Goal: Task Accomplishment & Management: Manage account settings

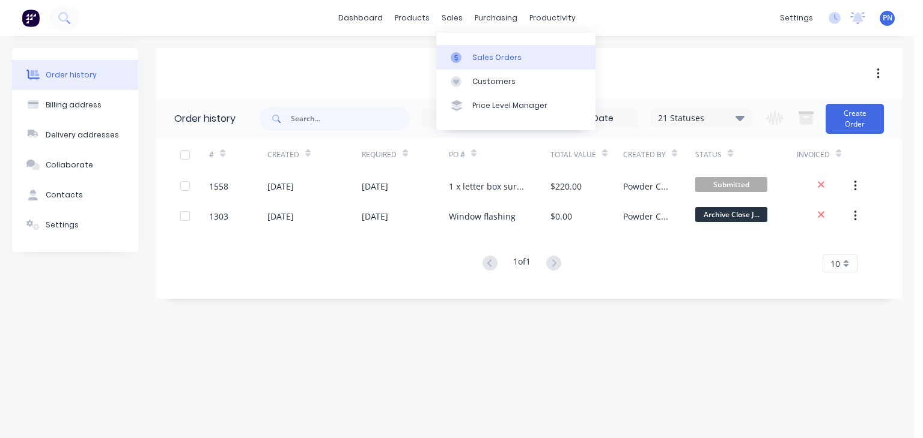
click at [483, 56] on div "Sales Orders" at bounding box center [496, 57] width 49 height 11
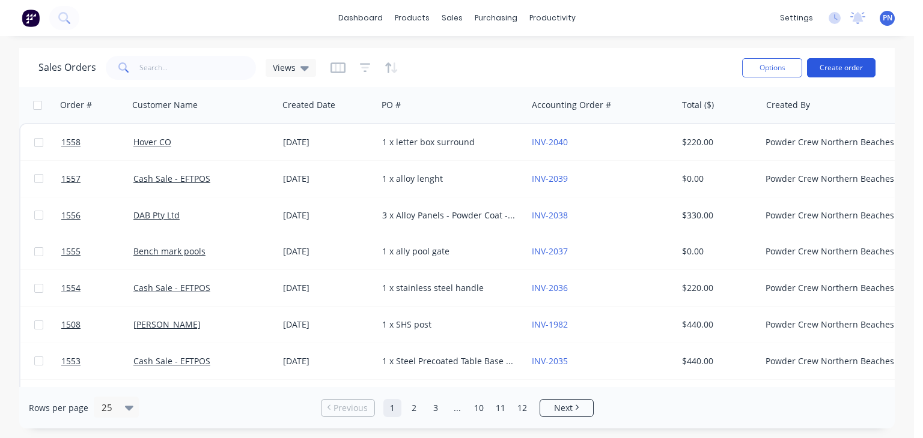
click at [836, 69] on button "Create order" at bounding box center [841, 67] width 68 height 19
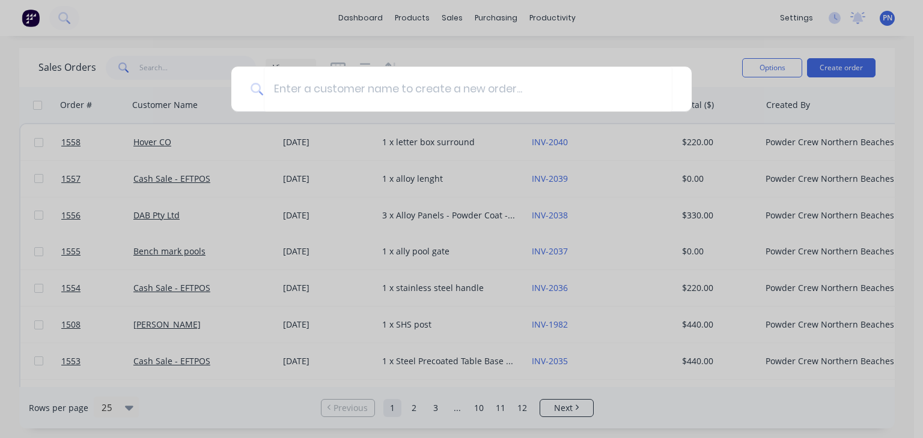
type input "a"
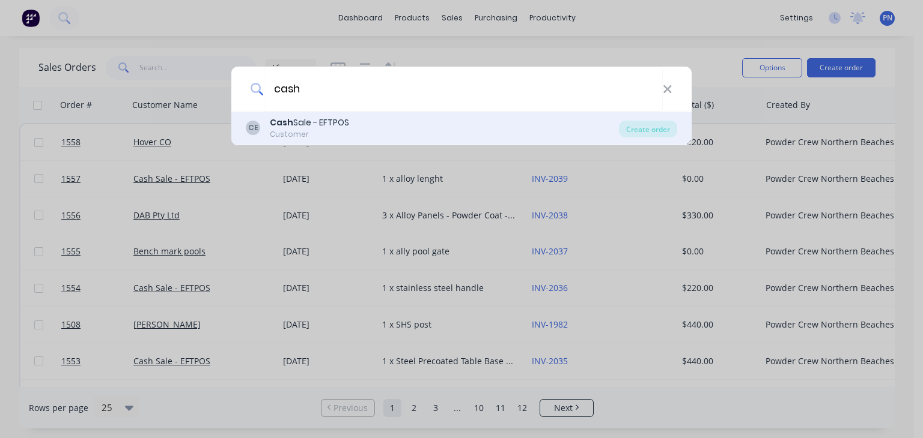
type input "cash"
click at [387, 126] on div "[PERSON_NAME] Sale - EFTPOS Customer" at bounding box center [432, 128] width 373 height 23
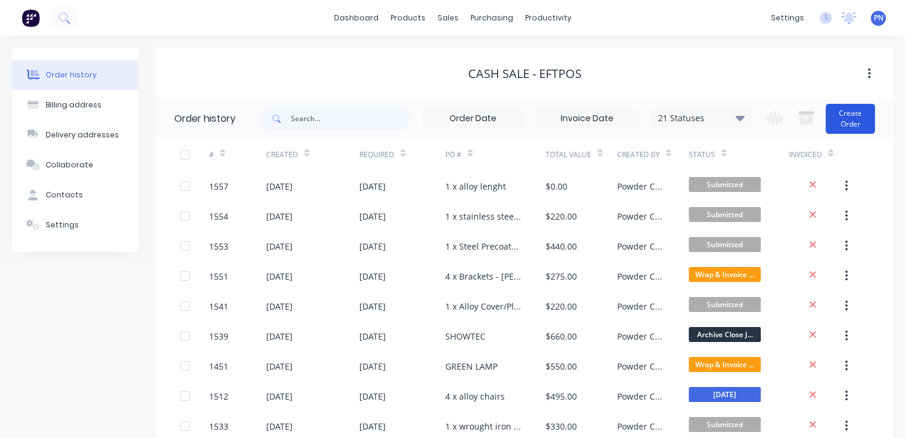
click at [859, 123] on button "Create Order" at bounding box center [849, 119] width 49 height 30
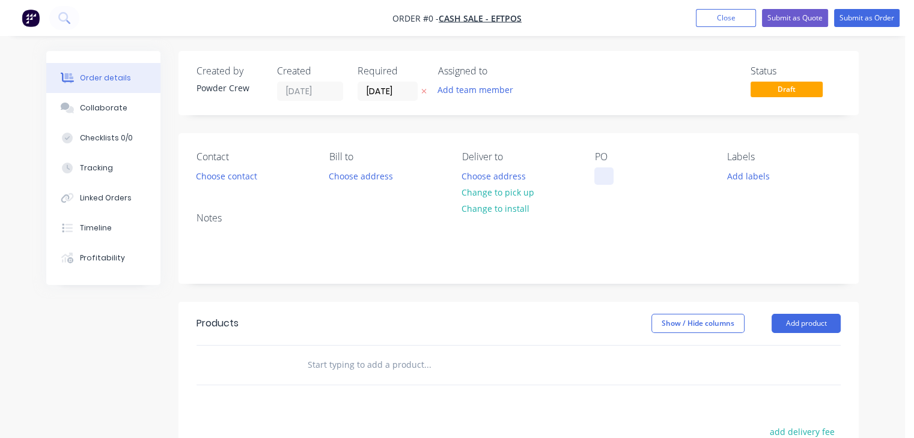
click at [605, 168] on div at bounding box center [603, 176] width 19 height 17
drag, startPoint x: 659, startPoint y: 176, endPoint x: 553, endPoint y: 175, distance: 106.3
click at [553, 175] on div "Contact Choose contact [PERSON_NAME] to Choose address Deliver to Choose addres…" at bounding box center [518, 168] width 680 height 70
copy div "1 x steel gate"
click at [807, 325] on div "Order details Collaborate Checklists 0/0 Tracking Linked Orders Timeline Profit…" at bounding box center [452, 371] width 836 height 641
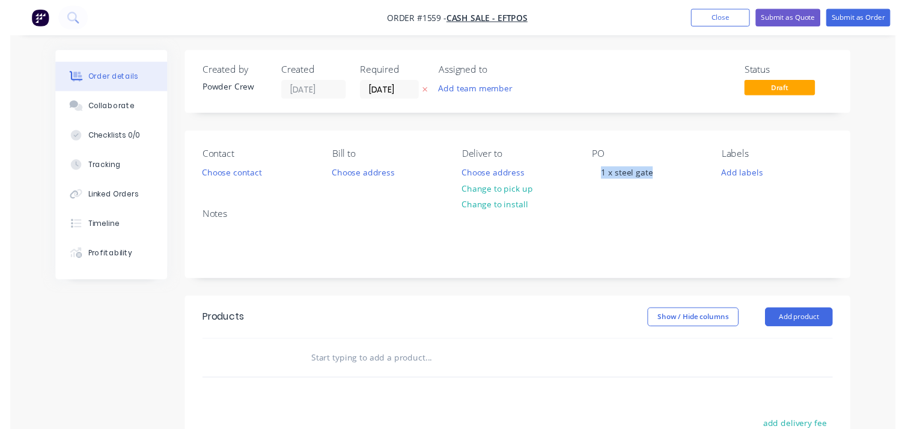
scroll to position [60, 0]
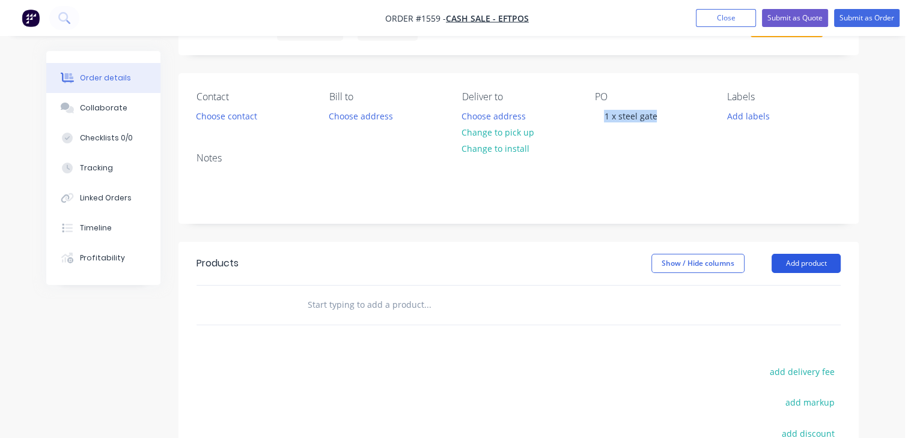
click at [790, 258] on button "Add product" at bounding box center [805, 263] width 69 height 19
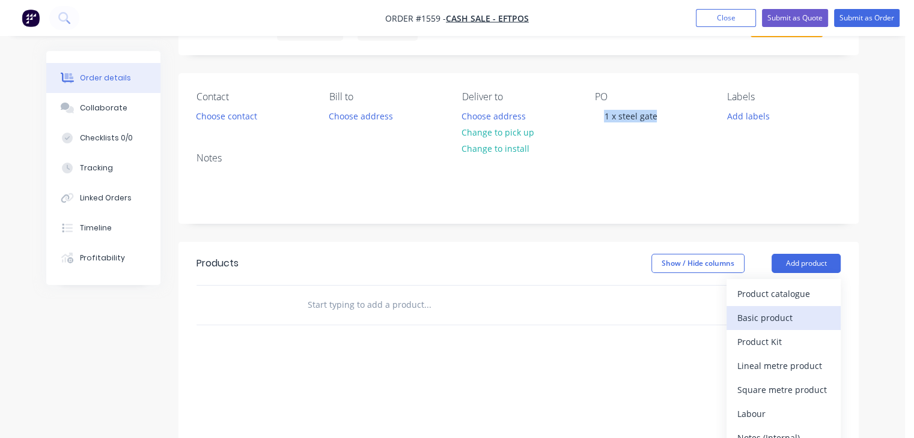
click at [786, 309] on div "Basic product" at bounding box center [783, 317] width 92 height 17
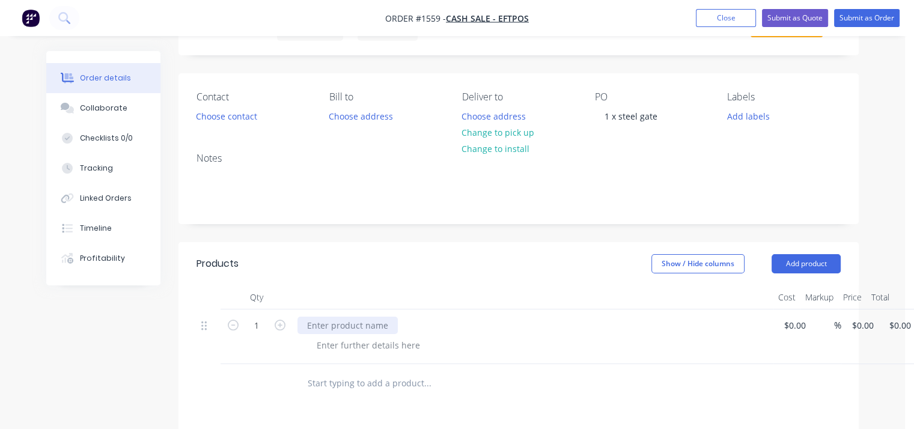
paste div
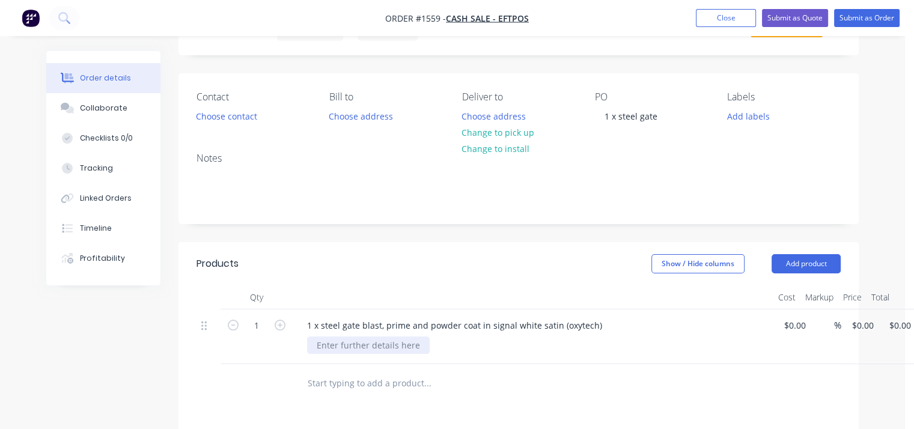
click at [395, 345] on div at bounding box center [368, 344] width 123 height 17
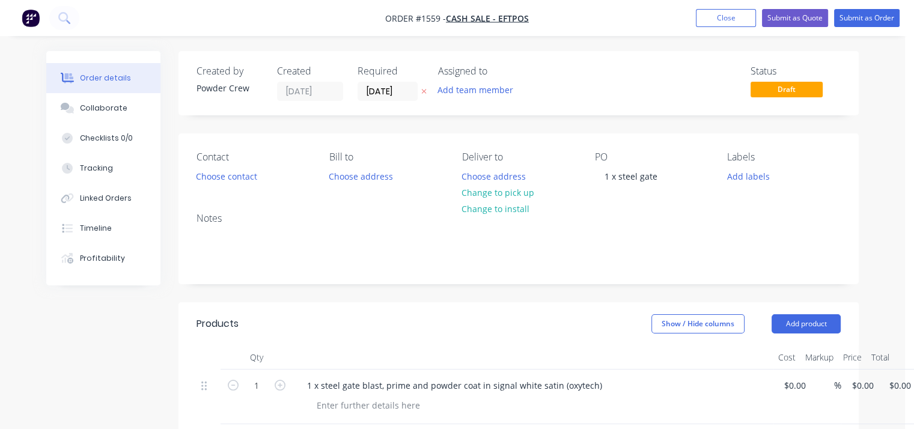
scroll to position [120, 0]
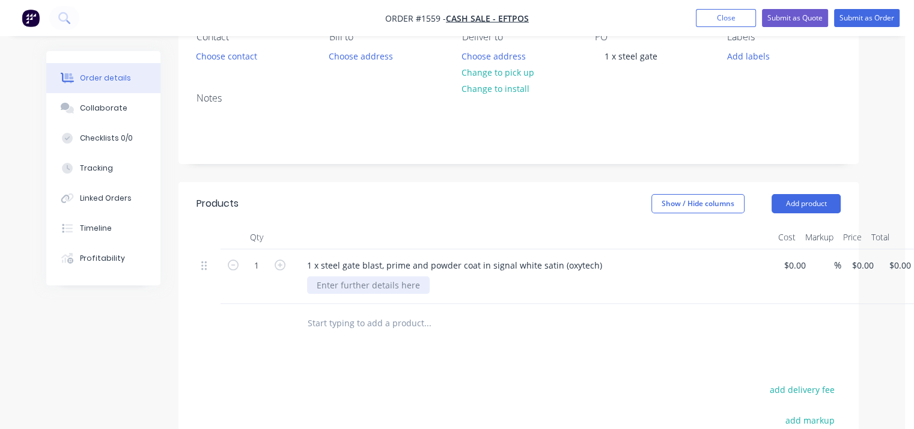
click at [375, 286] on div at bounding box center [368, 284] width 123 height 17
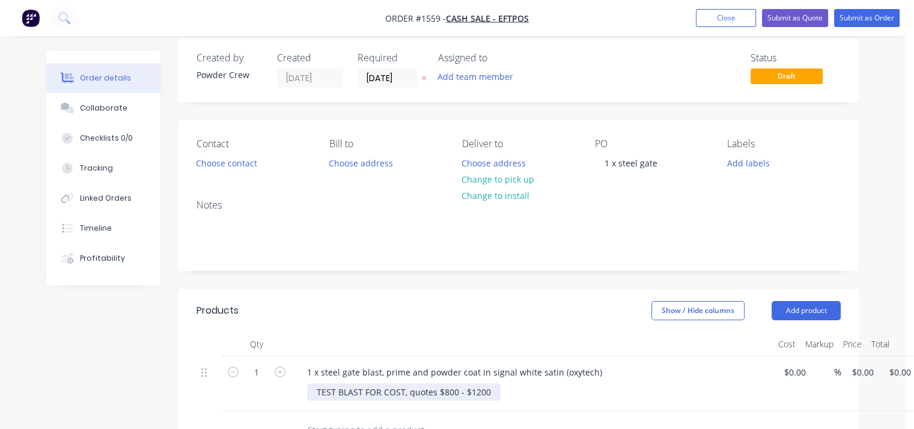
scroll to position [0, 0]
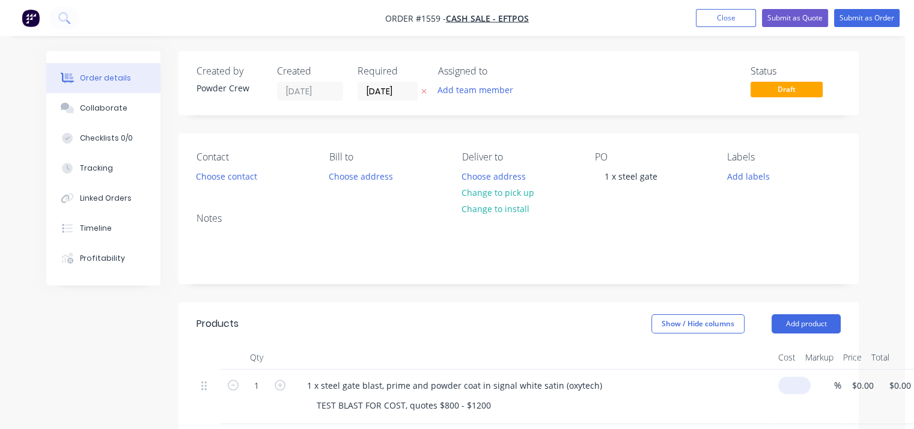
click at [795, 391] on div "$0.00" at bounding box center [797, 385] width 28 height 17
type input "$800.00"
click at [236, 314] on div "Products" at bounding box center [264, 323] width 137 height 19
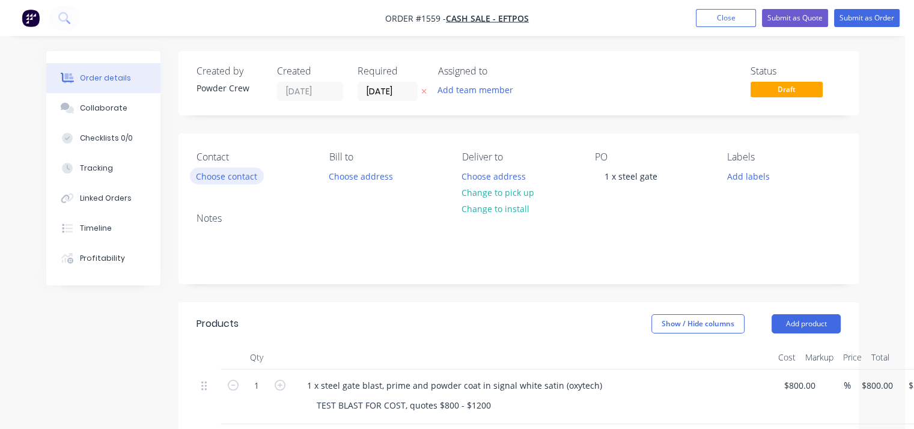
click at [232, 183] on button "Choose contact" at bounding box center [227, 176] width 74 height 16
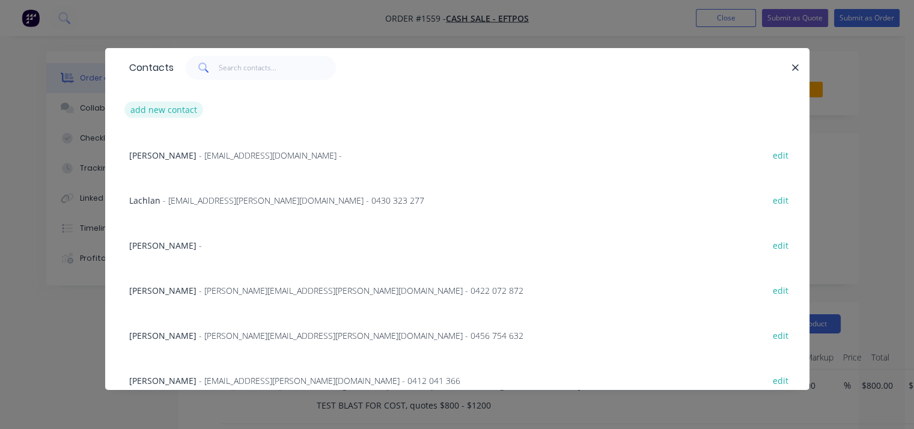
click at [171, 112] on button "add new contact" at bounding box center [163, 110] width 79 height 16
select select "AU"
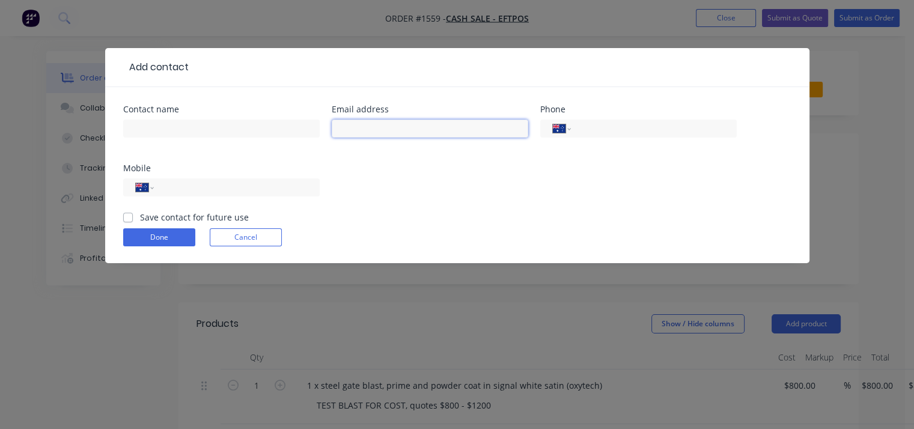
paste input "[EMAIL_ADDRESS][DOMAIN_NAME]"
type input "[EMAIL_ADDRESS][DOMAIN_NAME]"
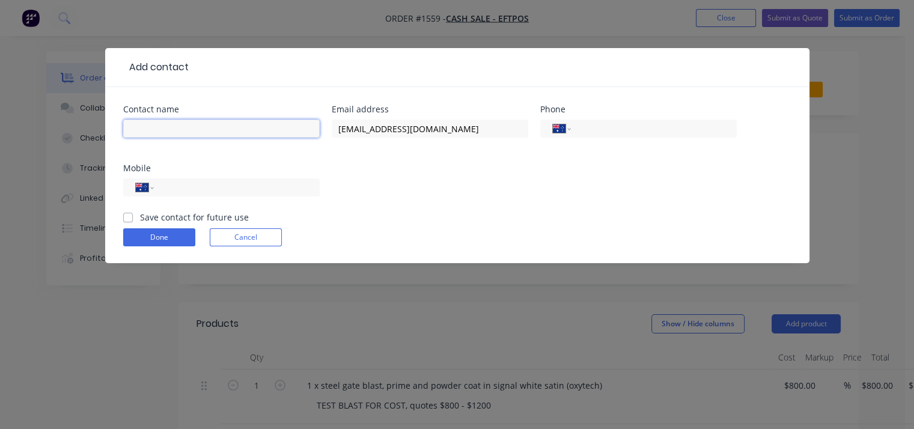
click at [209, 128] on input "text" at bounding box center [221, 129] width 196 height 18
type input "[PERSON_NAME]"
click at [340, 178] on div "Contact name [PERSON_NAME] address [EMAIL_ADDRESS][DOMAIN_NAME] Phone Internati…" at bounding box center [457, 158] width 668 height 106
click at [243, 191] on input "tel" at bounding box center [234, 188] width 144 height 14
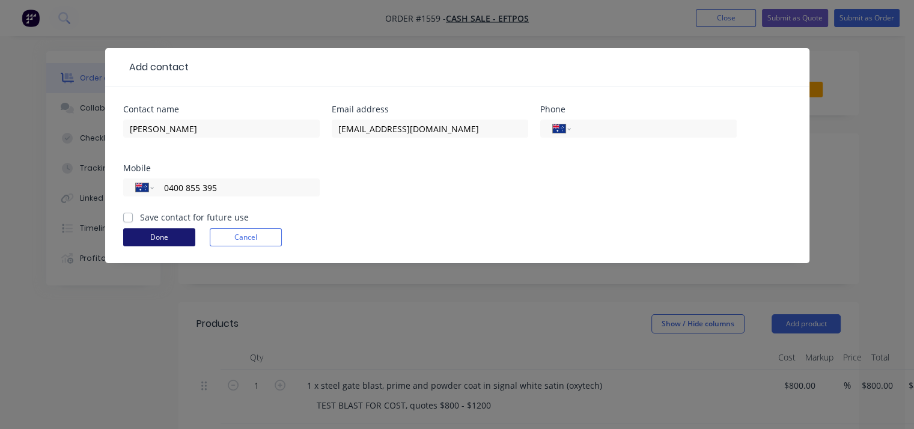
type input "0400 855 395"
click at [156, 236] on button "Done" at bounding box center [159, 237] width 72 height 18
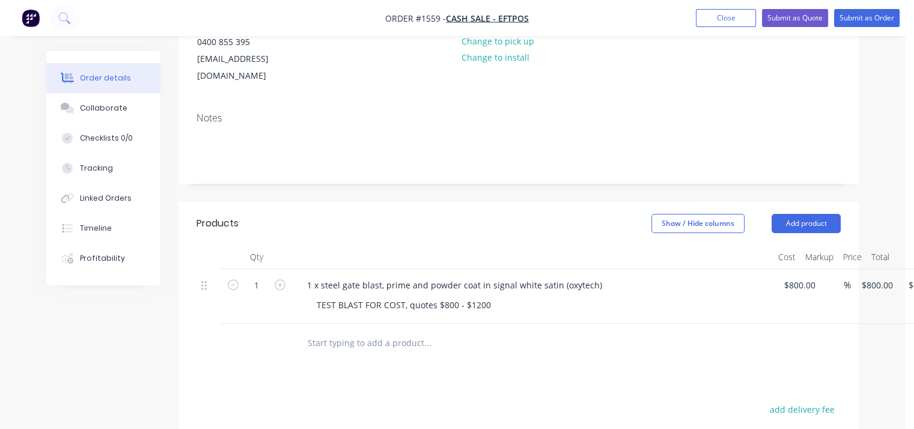
scroll to position [60, 0]
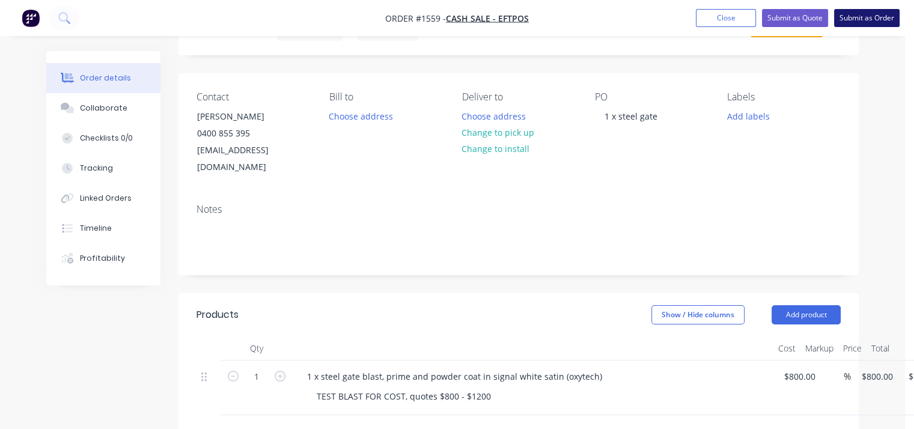
click at [871, 21] on button "Submit as Order" at bounding box center [866, 18] width 65 height 18
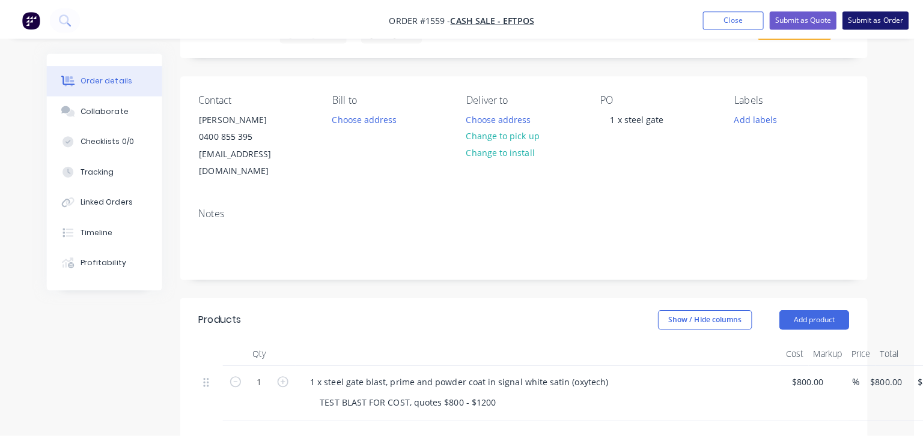
scroll to position [0, 0]
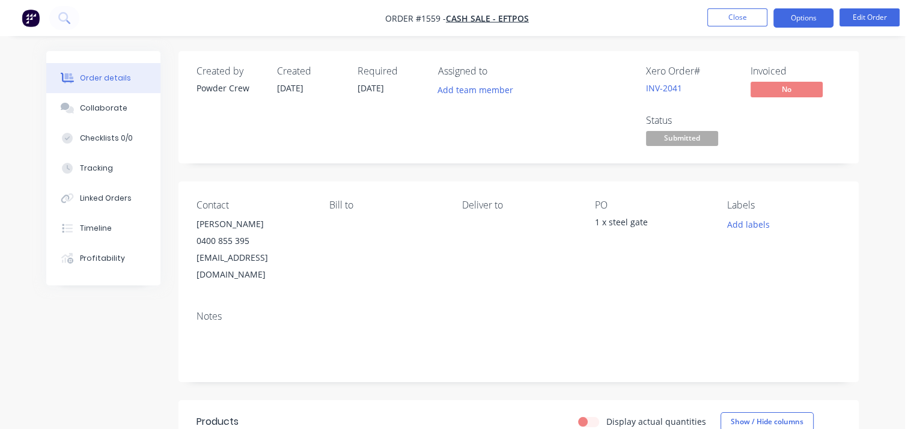
click at [798, 17] on button "Options" at bounding box center [803, 17] width 60 height 19
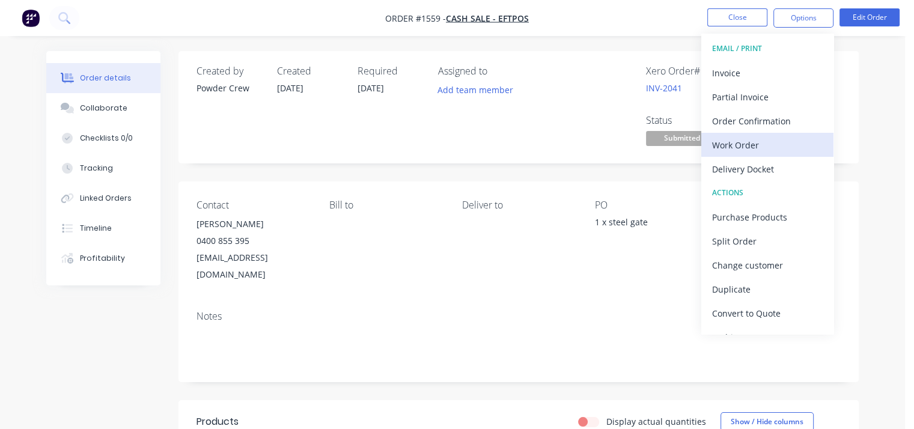
click at [754, 144] on div "Work Order" at bounding box center [767, 144] width 111 height 17
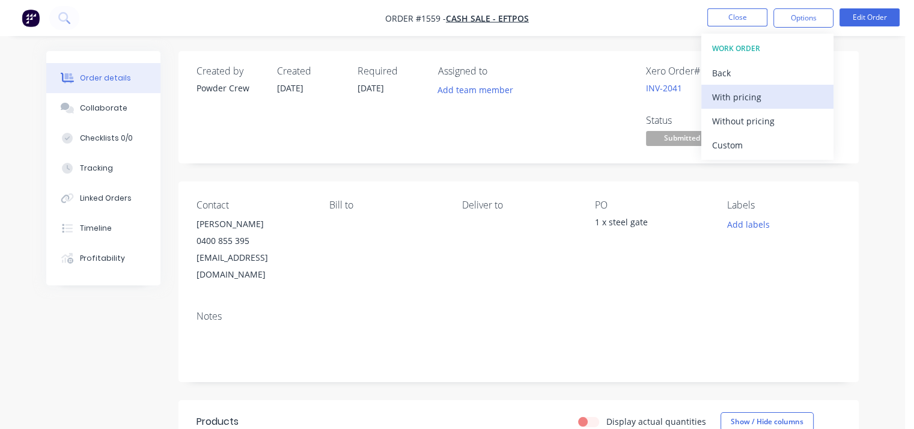
click at [747, 91] on div "With pricing" at bounding box center [767, 96] width 111 height 17
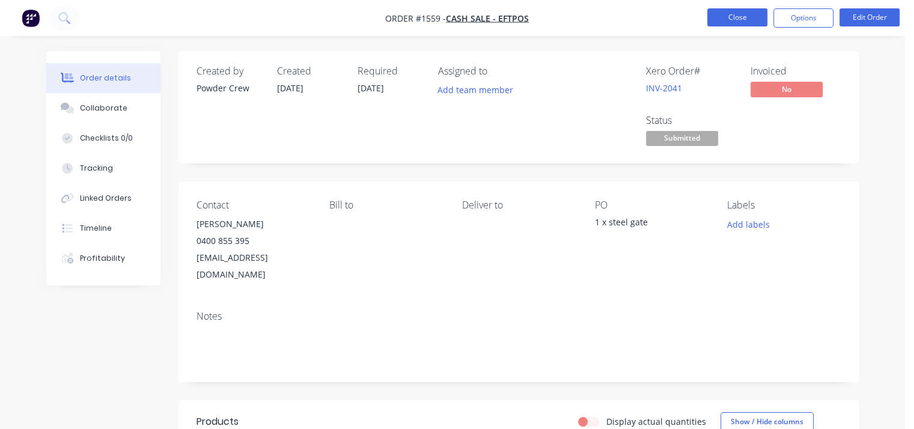
click at [740, 17] on button "Close" at bounding box center [737, 17] width 60 height 18
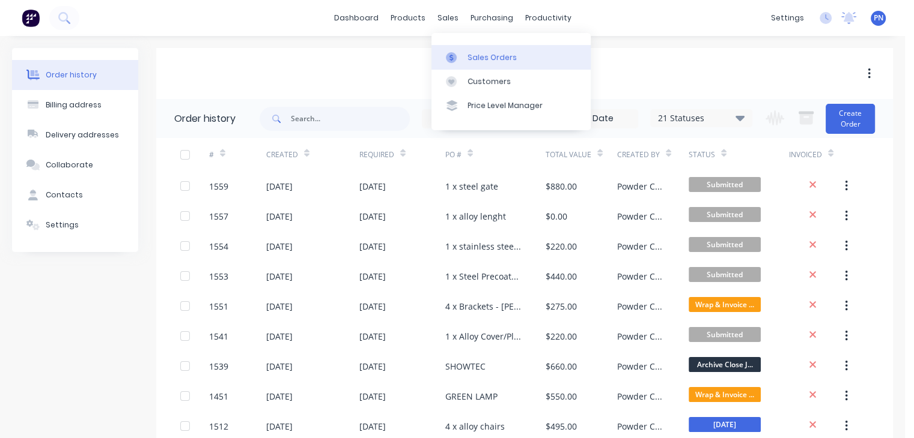
click at [485, 53] on div "Sales Orders" at bounding box center [491, 57] width 49 height 11
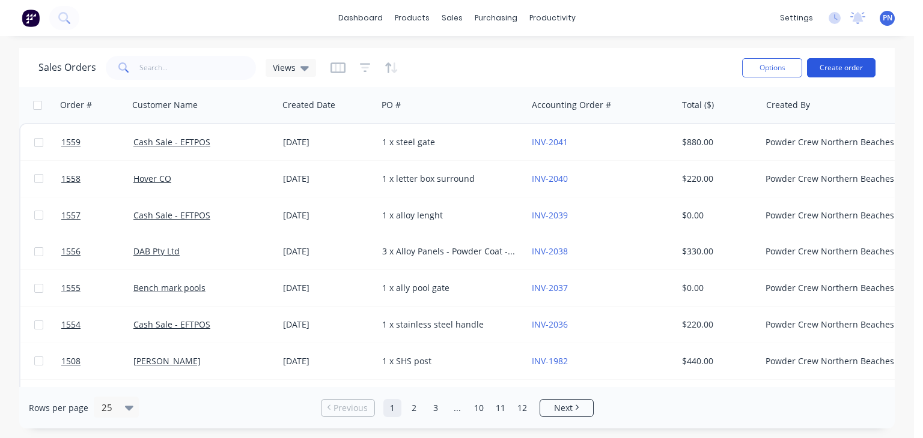
click at [846, 67] on button "Create order" at bounding box center [841, 67] width 68 height 19
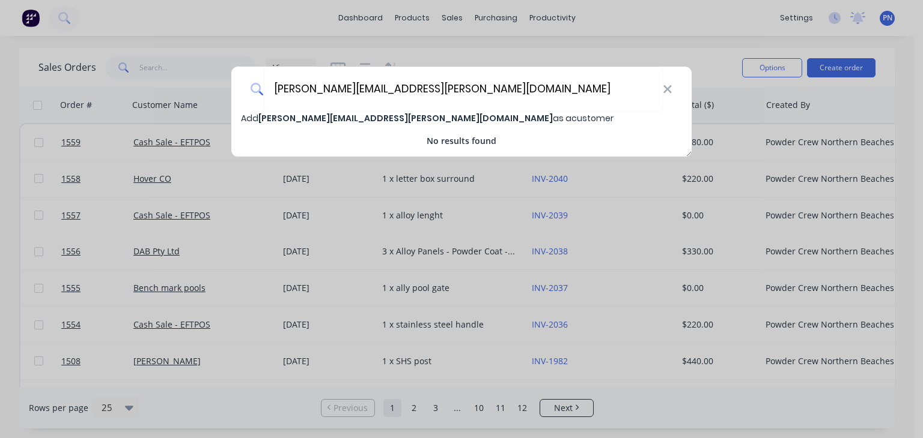
drag, startPoint x: 366, startPoint y: 91, endPoint x: 132, endPoint y: 83, distance: 234.4
click at [132, 83] on div "[PERSON_NAME][EMAIL_ADDRESS][PERSON_NAME][DOMAIN_NAME] Add [PERSON_NAME][DOMAIN…" at bounding box center [461, 219] width 923 height 438
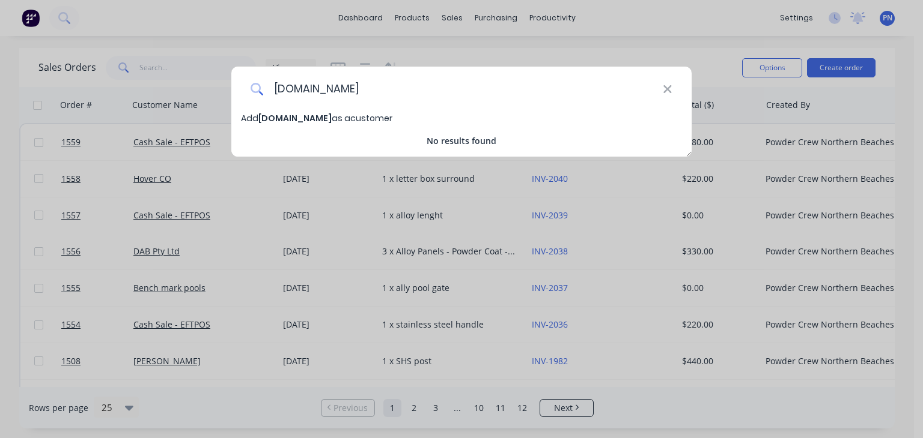
click at [407, 89] on input "[DOMAIN_NAME]" at bounding box center [463, 89] width 399 height 45
click at [276, 88] on input "siteboxprojects" at bounding box center [463, 89] width 399 height 45
click at [312, 89] on input "Siteboxprojects" at bounding box center [463, 89] width 399 height 45
type input "Sitebox projects"
click at [274, 118] on span "Sitebox projects" at bounding box center [295, 118] width 75 height 12
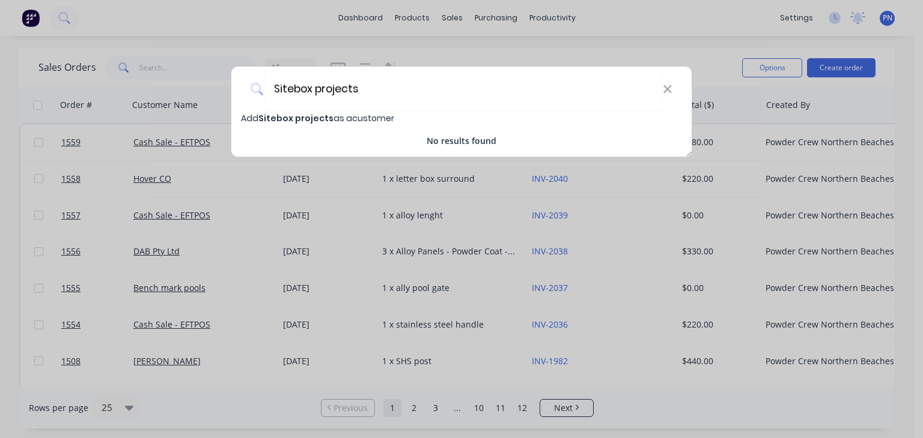
select select "AU"
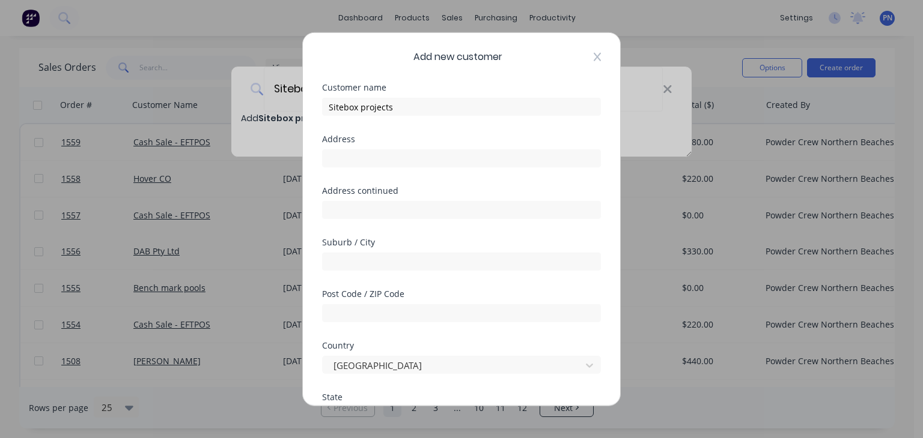
click at [593, 58] on icon at bounding box center [596, 57] width 7 height 10
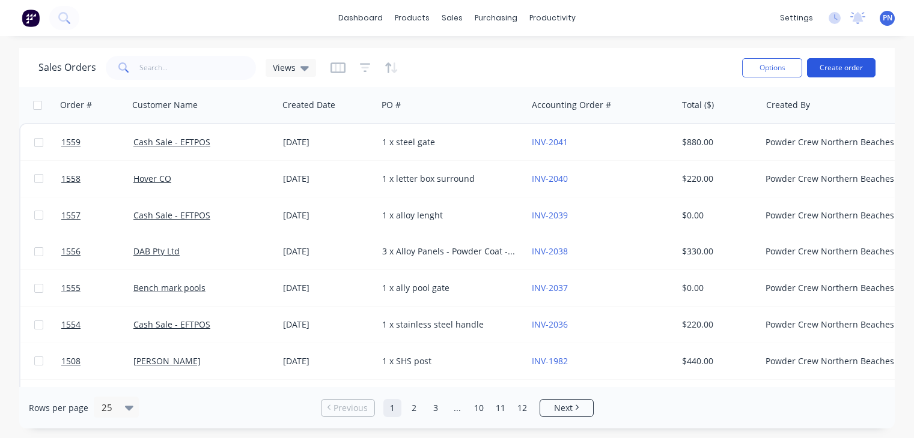
click at [830, 67] on button "Create order" at bounding box center [841, 67] width 68 height 19
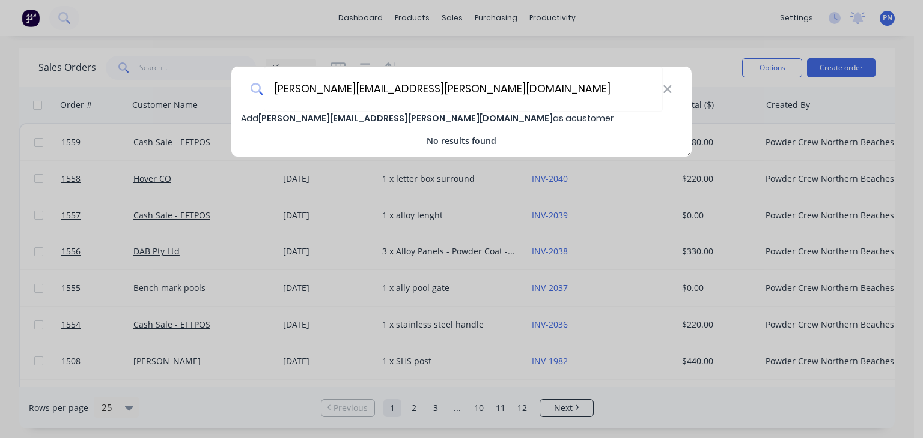
drag, startPoint x: 369, startPoint y: 92, endPoint x: 204, endPoint y: 68, distance: 166.9
click at [204, 68] on div "[PERSON_NAME][EMAIL_ADDRESS][PERSON_NAME][DOMAIN_NAME] Add [PERSON_NAME][DOMAIN…" at bounding box center [461, 219] width 923 height 438
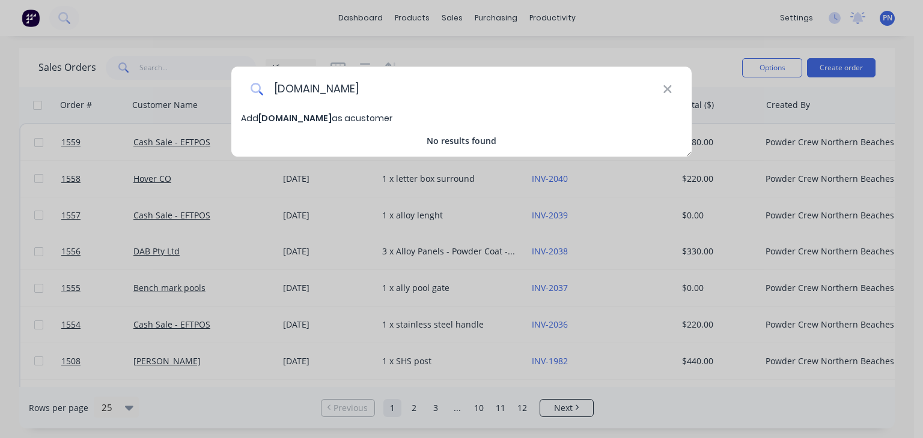
click at [276, 88] on input "[DOMAIN_NAME]" at bounding box center [463, 89] width 399 height 45
click at [291, 91] on input "[DOMAIN_NAME]" at bounding box center [463, 89] width 399 height 45
click at [300, 89] on input "Site [DOMAIN_NAME]" at bounding box center [463, 89] width 399 height 45
click at [314, 92] on input "Site [DOMAIN_NAME]" at bounding box center [463, 89] width 399 height 45
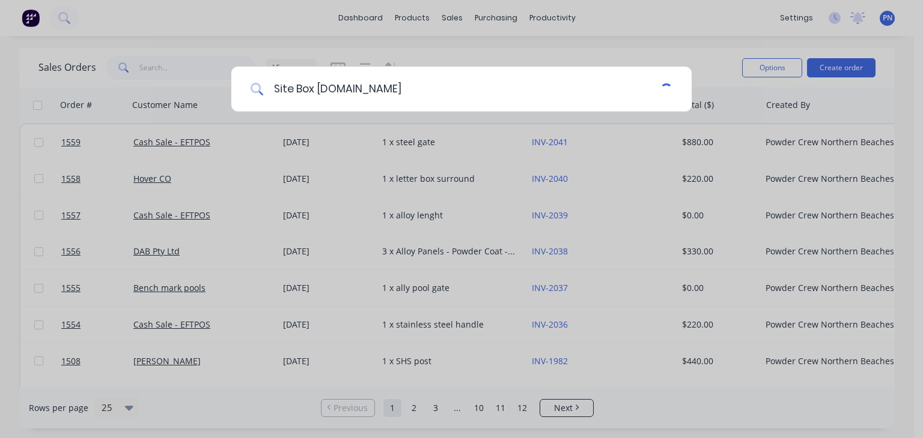
click at [322, 91] on input "Site Box [DOMAIN_NAME]" at bounding box center [462, 89] width 396 height 45
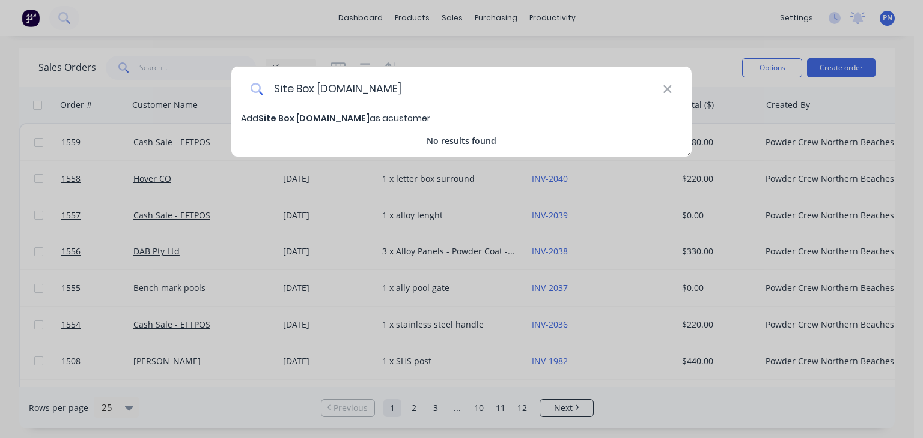
click at [404, 88] on input "Site Box [DOMAIN_NAME]" at bounding box center [463, 89] width 399 height 45
click at [318, 87] on input "Site Box Projects" at bounding box center [463, 89] width 399 height 45
type input "Site Box Projects"
click at [320, 115] on span "Site Box Projects" at bounding box center [296, 118] width 76 height 12
select select "AU"
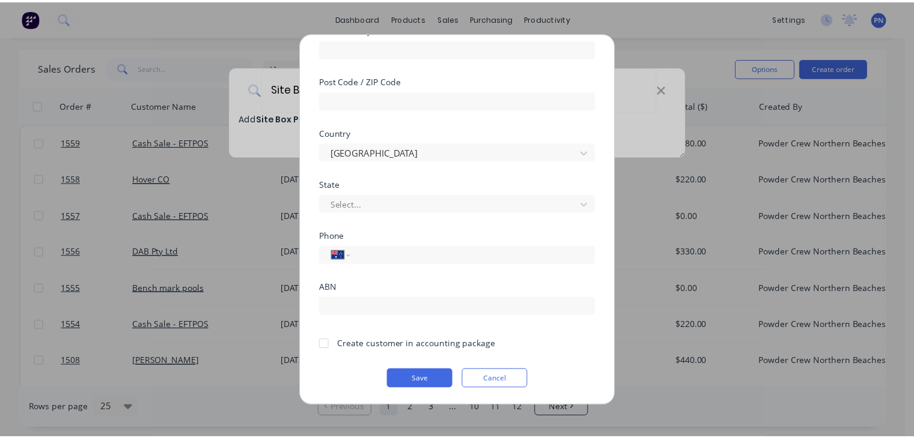
scroll to position [214, 0]
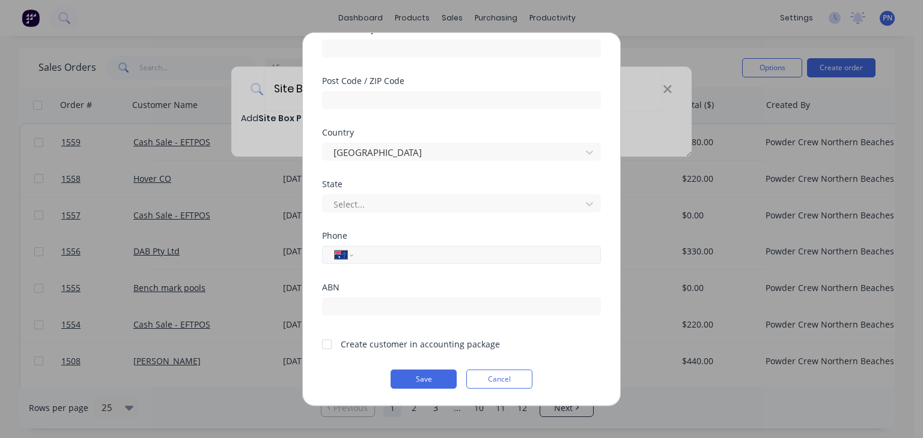
click at [384, 258] on input "tel" at bounding box center [475, 255] width 226 height 14
paste input "0433 555 664"
type input "0433 555 664"
click at [329, 344] on div at bounding box center [327, 344] width 24 height 24
click at [424, 378] on button "Save" at bounding box center [423, 379] width 66 height 19
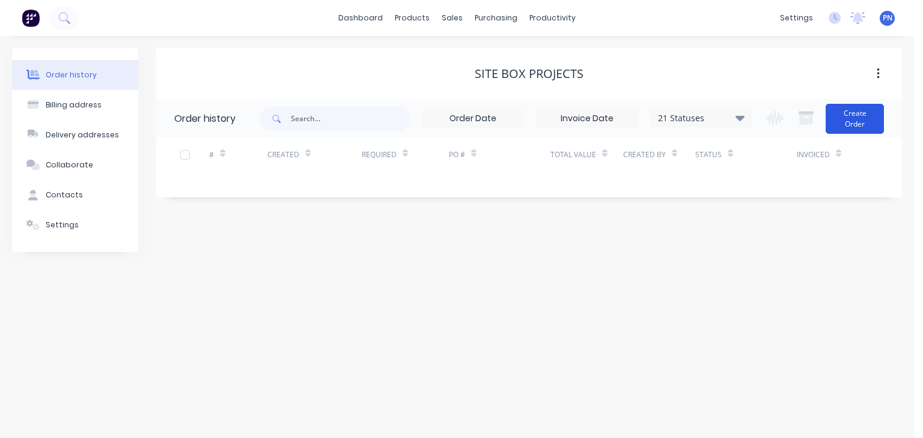
click at [842, 112] on button "Create Order" at bounding box center [854, 119] width 58 height 30
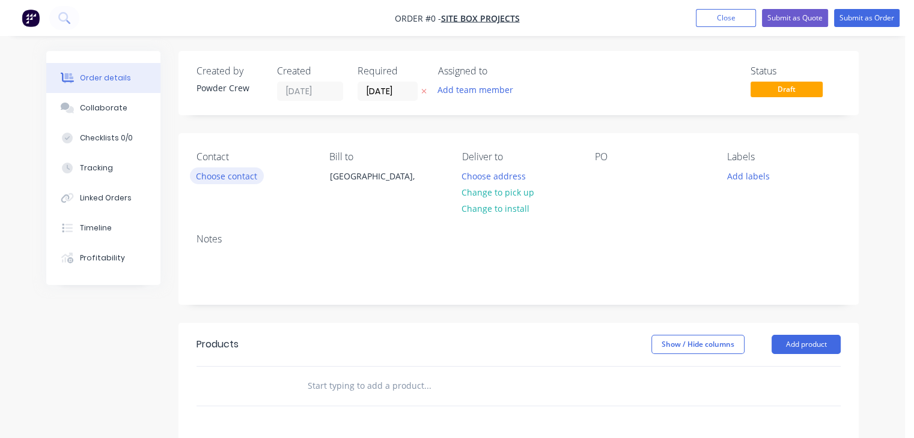
click at [245, 178] on button "Choose contact" at bounding box center [227, 176] width 74 height 16
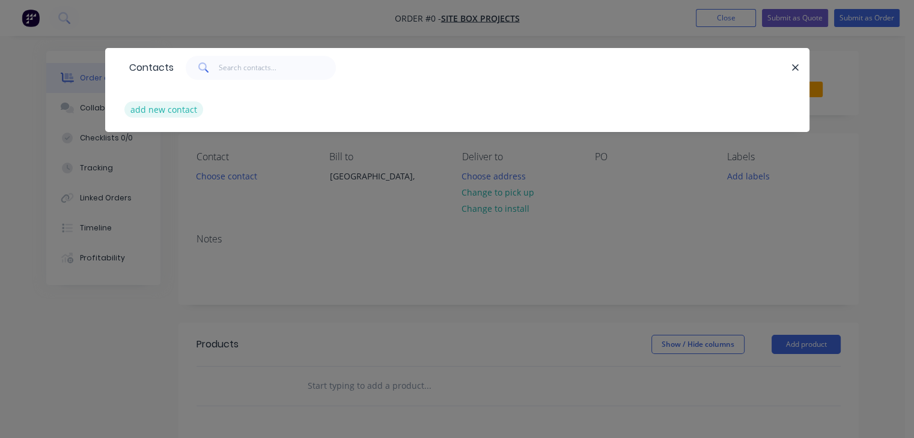
click at [154, 109] on button "add new contact" at bounding box center [163, 110] width 79 height 16
select select "AU"
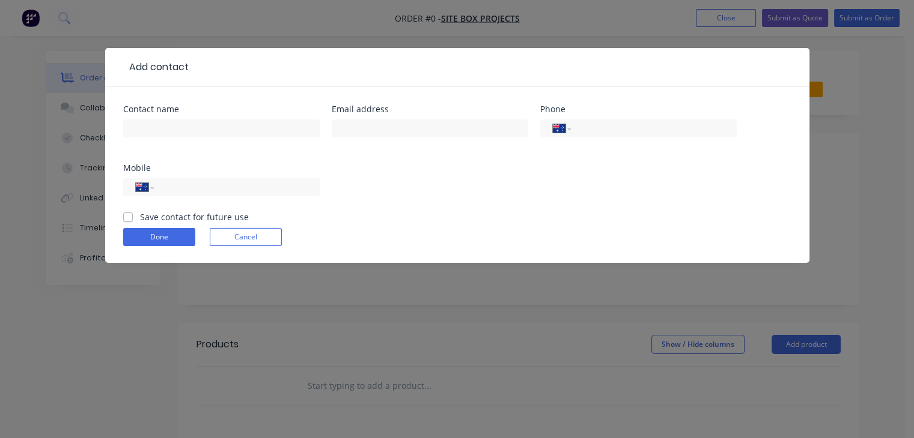
drag, startPoint x: 197, startPoint y: 128, endPoint x: 353, endPoint y: 173, distance: 162.5
click at [398, 167] on div "Contact name Email address Phone International [GEOGRAPHIC_DATA] [GEOGRAPHIC_DA…" at bounding box center [457, 158] width 668 height 106
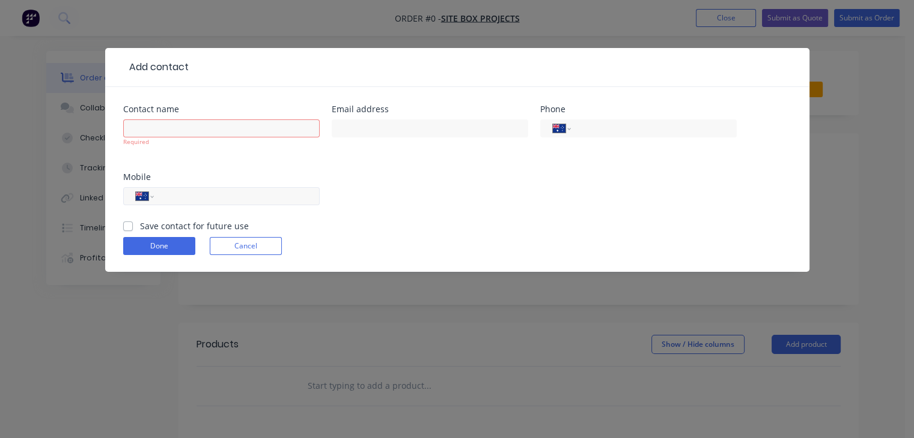
paste input "0433 555 664"
type input "0433 555 664"
paste input "[PERSON_NAME][EMAIL_ADDRESS][PERSON_NAME][DOMAIN_NAME]"
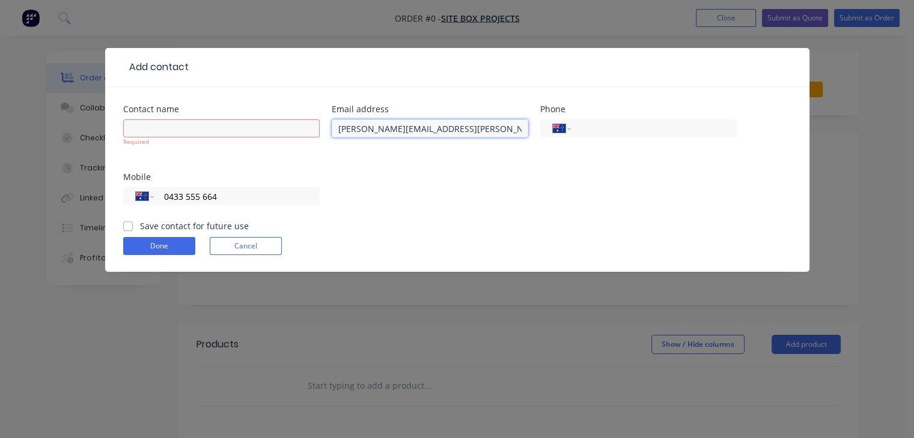
type input "[PERSON_NAME][EMAIL_ADDRESS][PERSON_NAME][DOMAIN_NAME]"
paste input "[PERSON_NAME]"
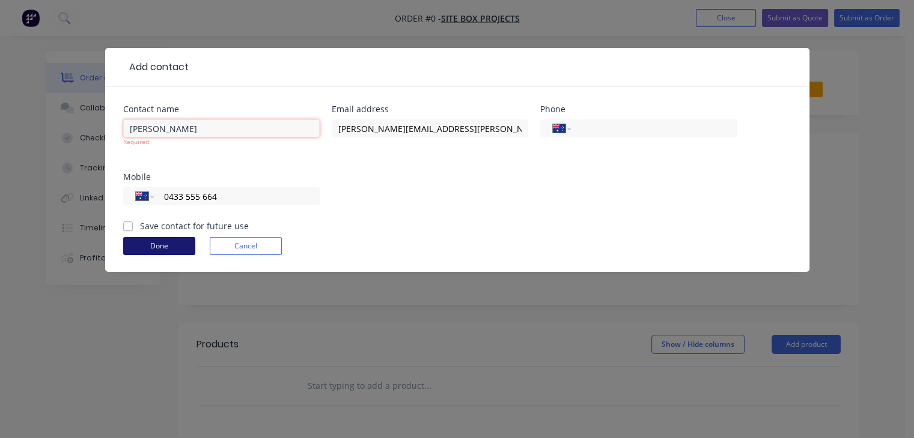
type input "[PERSON_NAME]"
click at [171, 244] on button "Done" at bounding box center [159, 246] width 72 height 18
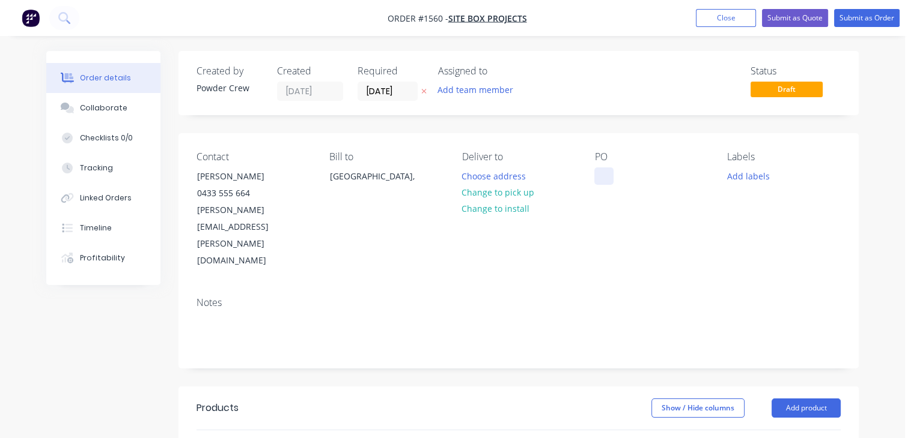
click at [601, 169] on div at bounding box center [603, 176] width 19 height 17
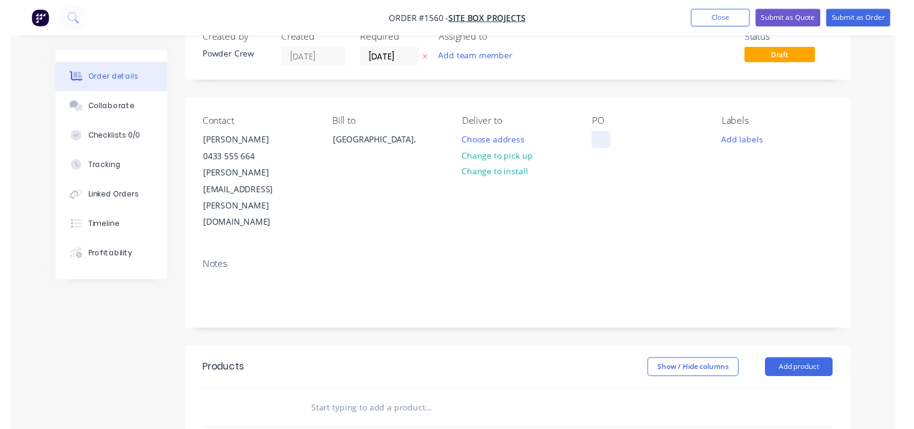
scroll to position [60, 0]
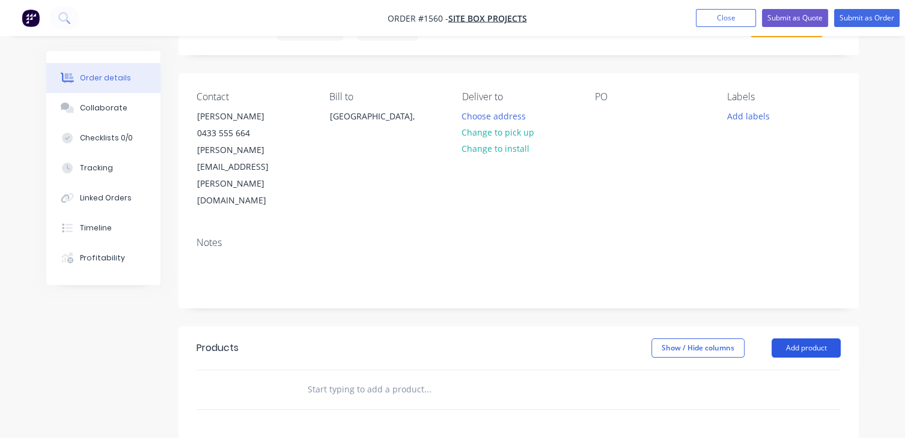
click at [795, 339] on button "Add product" at bounding box center [805, 348] width 69 height 19
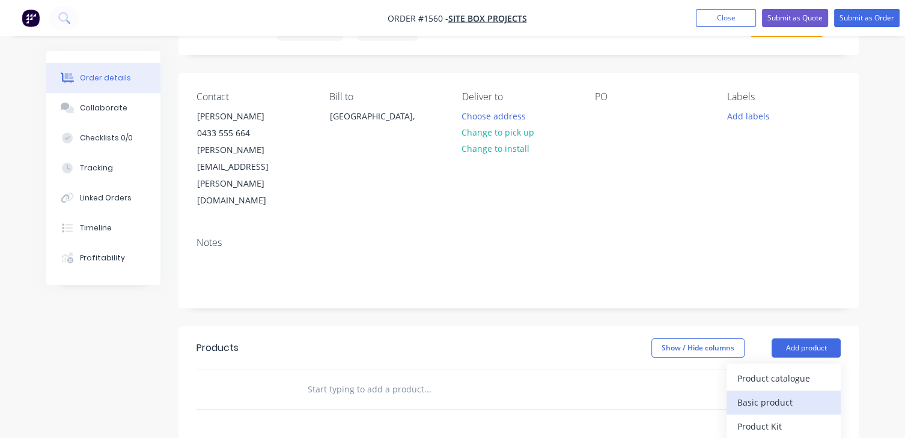
click at [783, 394] on div "Basic product" at bounding box center [783, 402] width 92 height 17
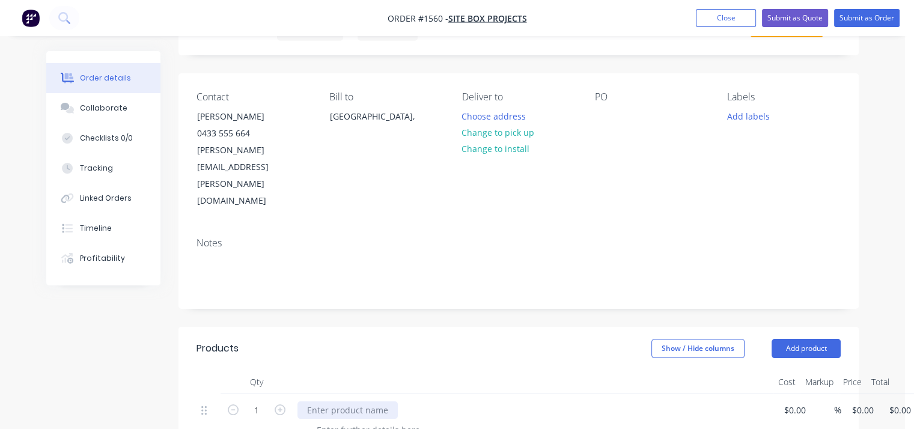
paste div
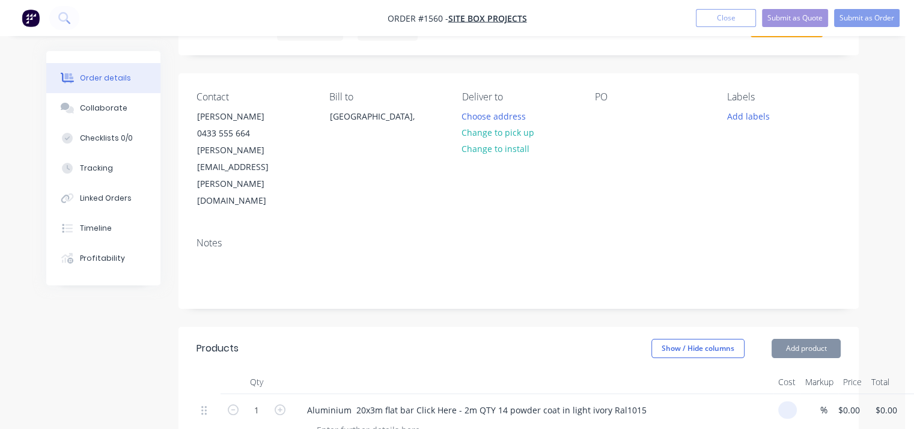
click at [793, 401] on input at bounding box center [790, 409] width 14 height 17
type input "$300.00"
click at [704, 421] on div at bounding box center [537, 429] width 461 height 17
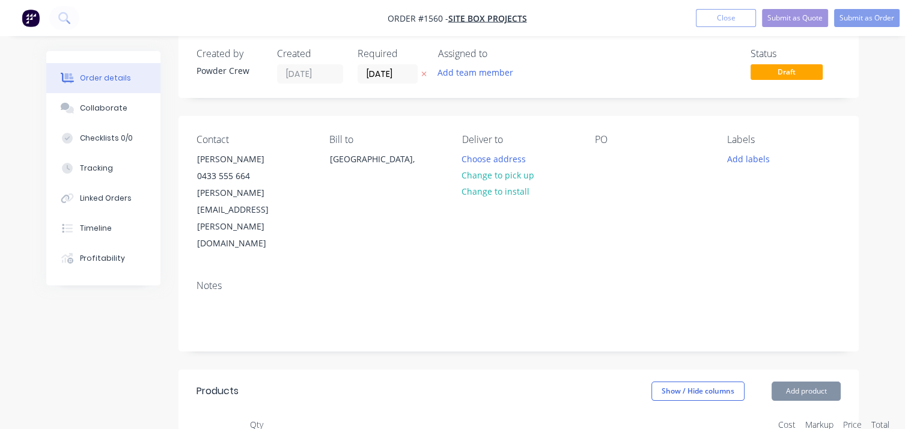
scroll to position [0, 0]
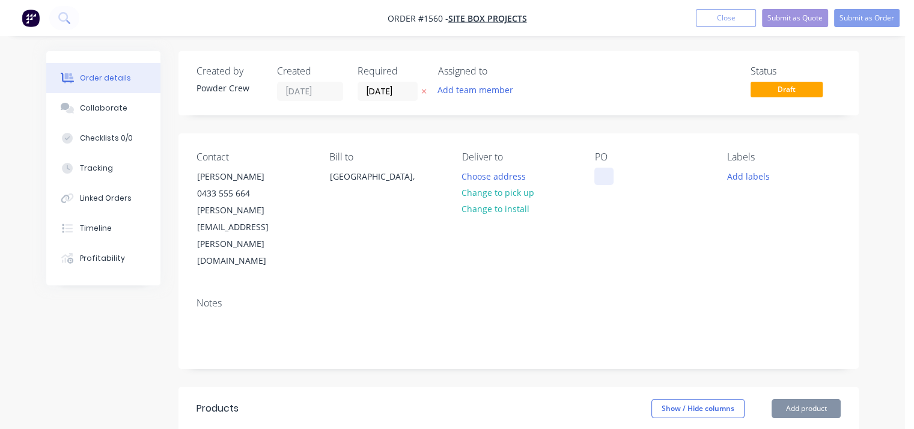
click at [604, 180] on div at bounding box center [603, 176] width 19 height 17
paste div
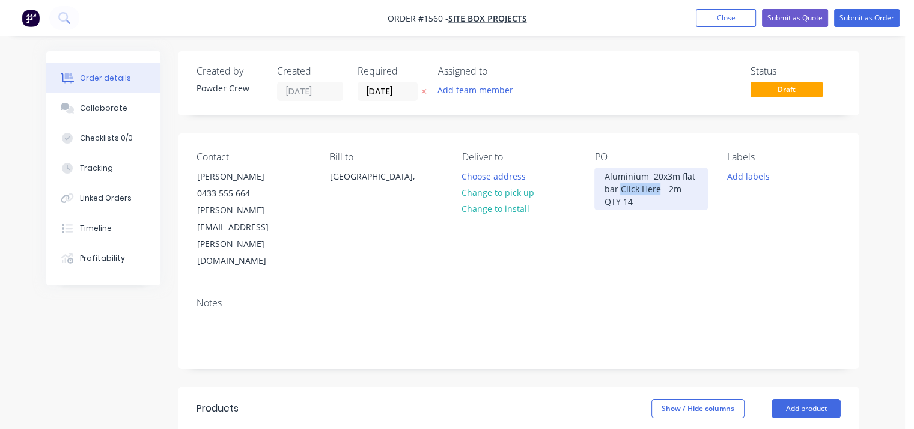
drag, startPoint x: 658, startPoint y: 190, endPoint x: 620, endPoint y: 193, distance: 38.5
click at [620, 193] on div "Aluminium 20x3m flat bar Click Here - 2m QTY 14" at bounding box center [651, 189] width 114 height 43
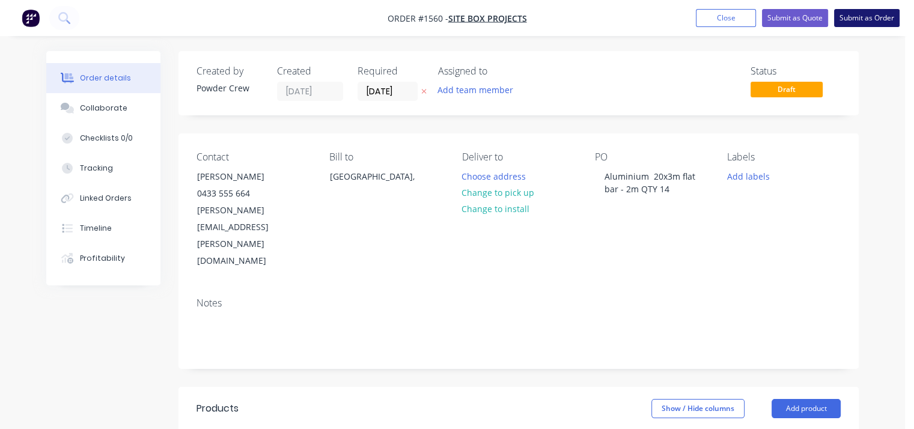
click at [856, 17] on button "Submit as Order" at bounding box center [866, 18] width 65 height 18
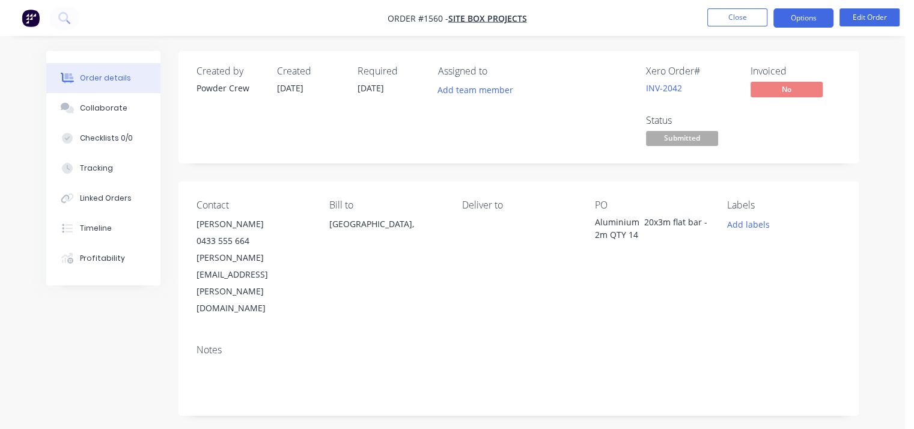
click at [793, 19] on button "Options" at bounding box center [803, 17] width 60 height 19
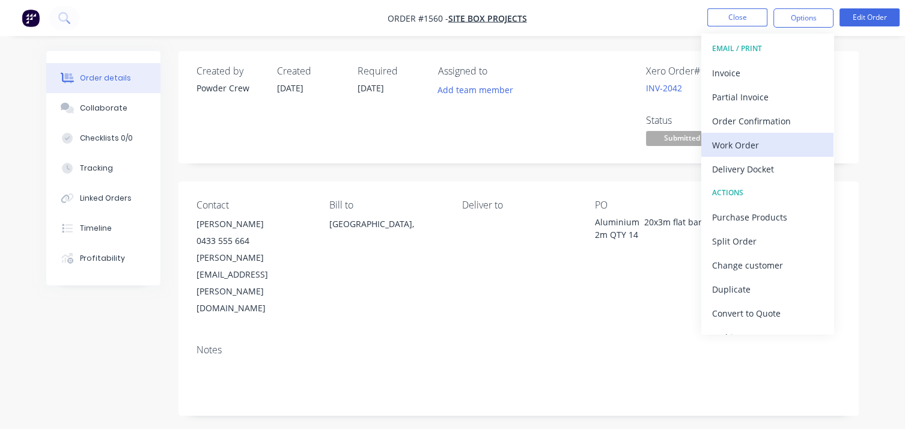
click at [764, 144] on div "Work Order" at bounding box center [767, 144] width 111 height 17
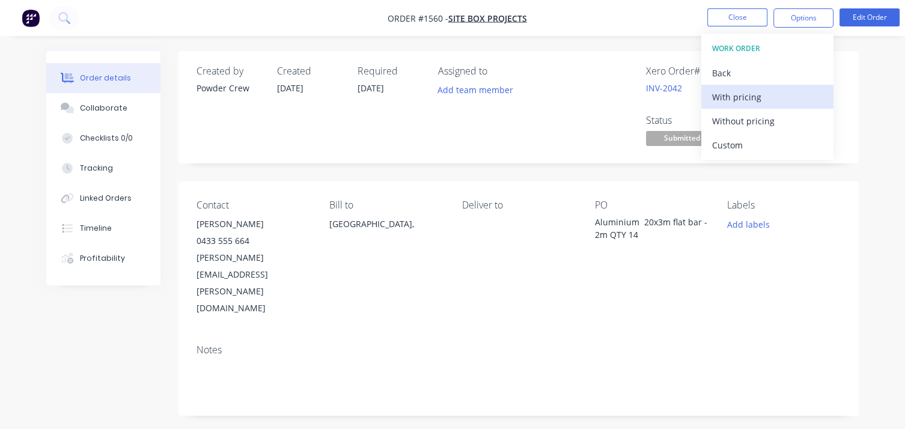
click at [752, 92] on div "With pricing" at bounding box center [767, 96] width 111 height 17
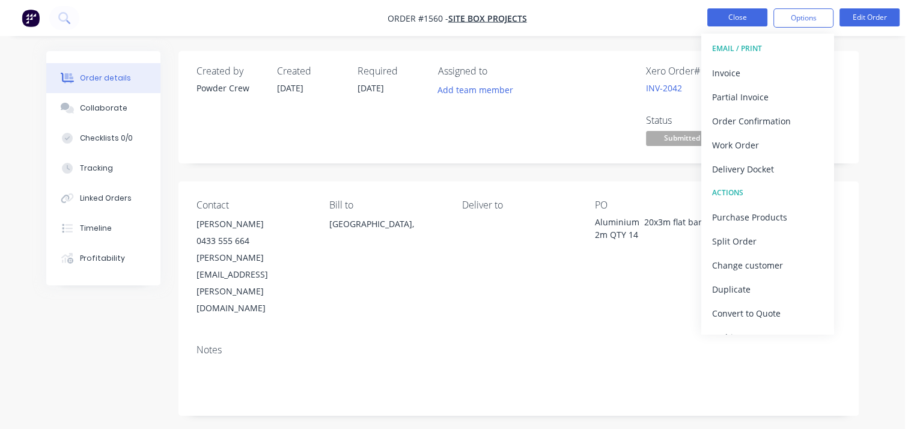
click at [741, 20] on button "Close" at bounding box center [737, 17] width 60 height 18
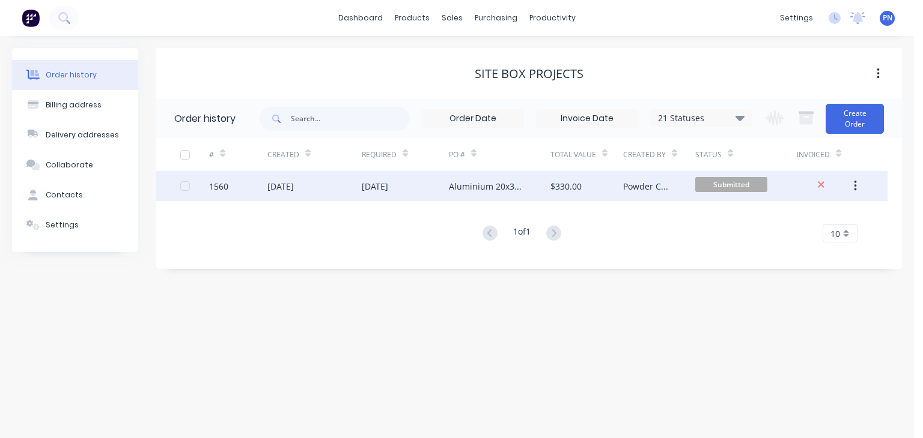
click at [335, 186] on div "[DATE]" at bounding box center [314, 186] width 94 height 30
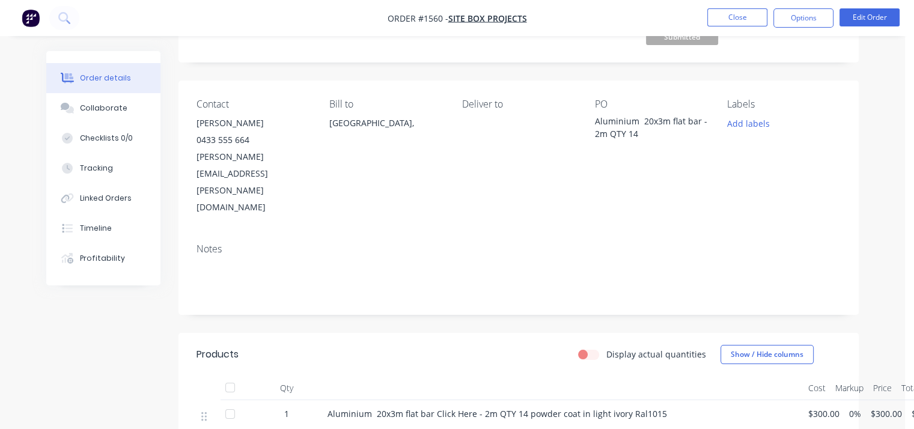
scroll to position [120, 0]
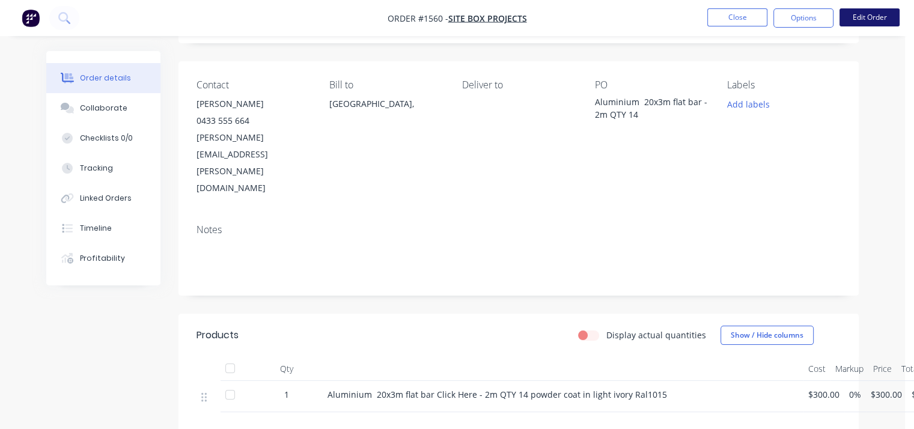
click at [865, 17] on button "Edit Order" at bounding box center [869, 17] width 60 height 18
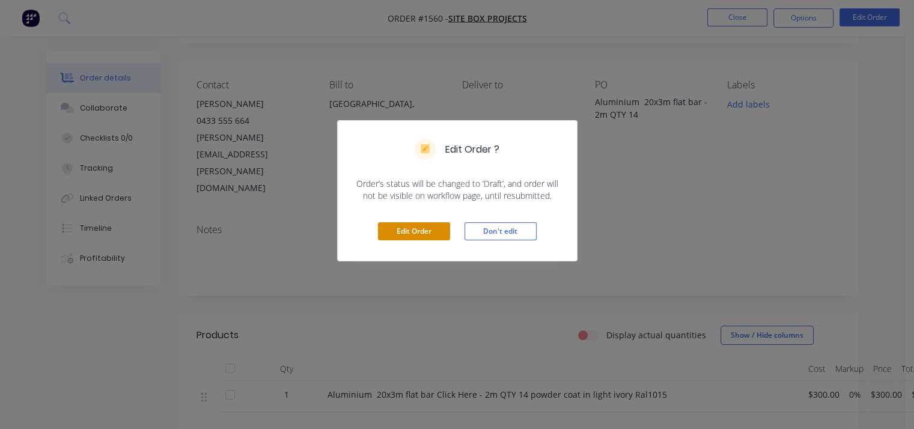
click at [437, 232] on button "Edit Order" at bounding box center [414, 231] width 72 height 18
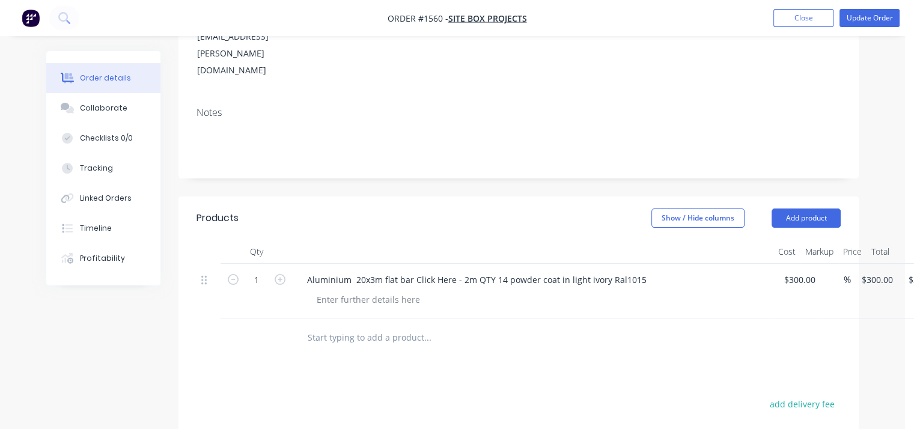
scroll to position [240, 0]
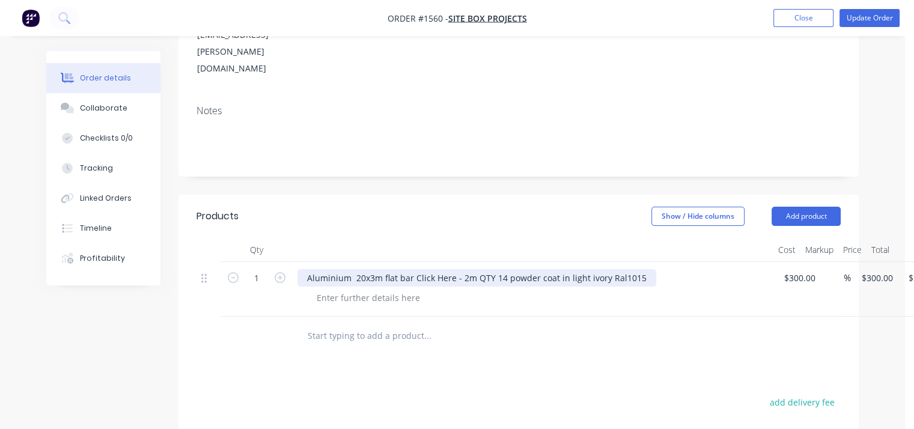
click at [449, 269] on div "Aluminium 20x3m flat bar Click Here - 2m QTY 14 powder coat in light ivory Ral1…" at bounding box center [476, 277] width 359 height 17
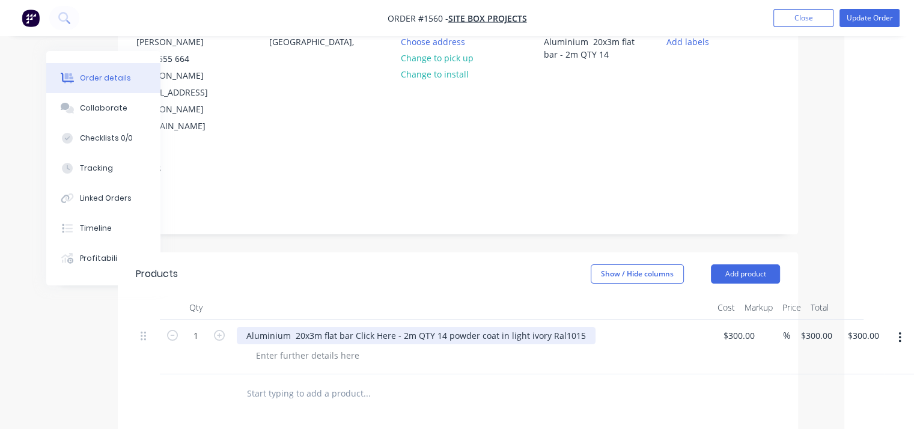
scroll to position [181, 61]
click at [392, 328] on div "Aluminium 20x3m flat bar Click Here - 2m QTY 14 powder coat in light ivory Ral1…" at bounding box center [416, 336] width 359 height 17
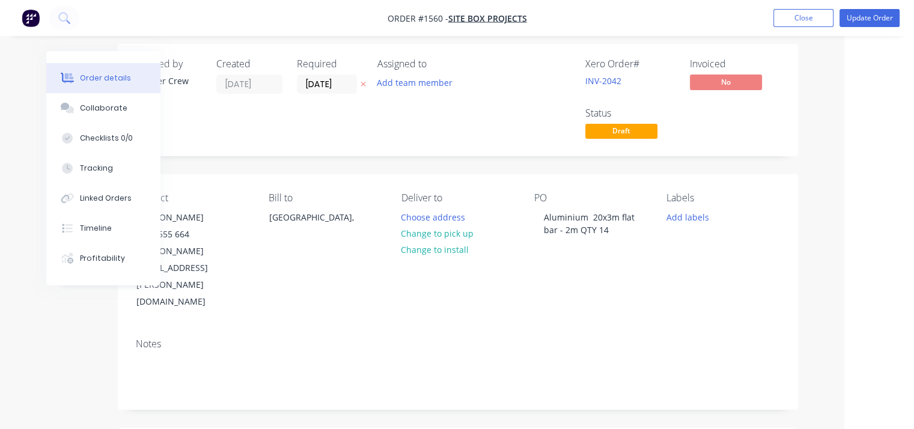
scroll to position [0, 61]
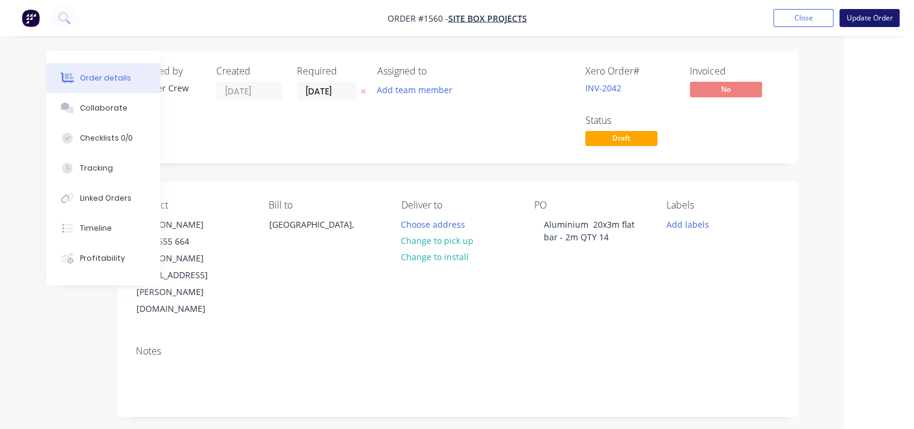
click at [862, 19] on button "Update Order" at bounding box center [869, 18] width 60 height 18
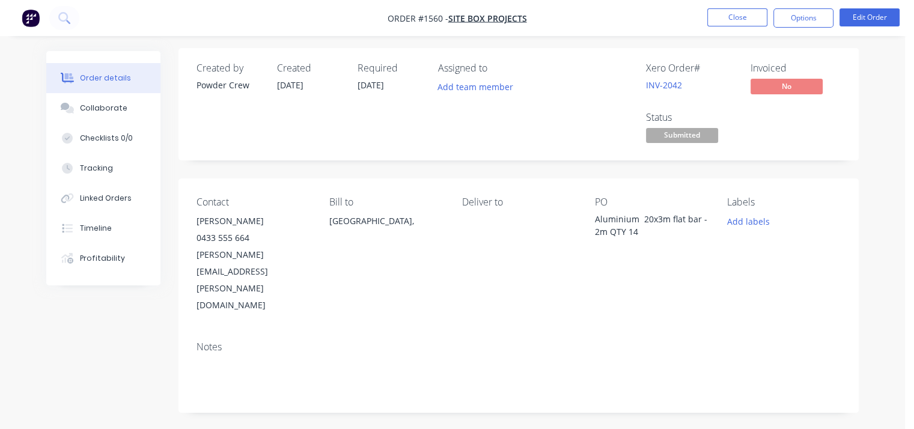
scroll to position [0, 0]
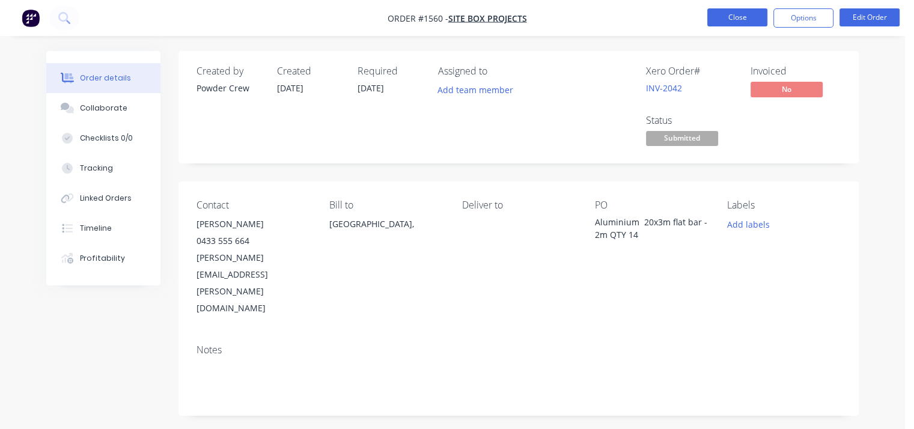
click at [737, 22] on button "Close" at bounding box center [737, 17] width 60 height 18
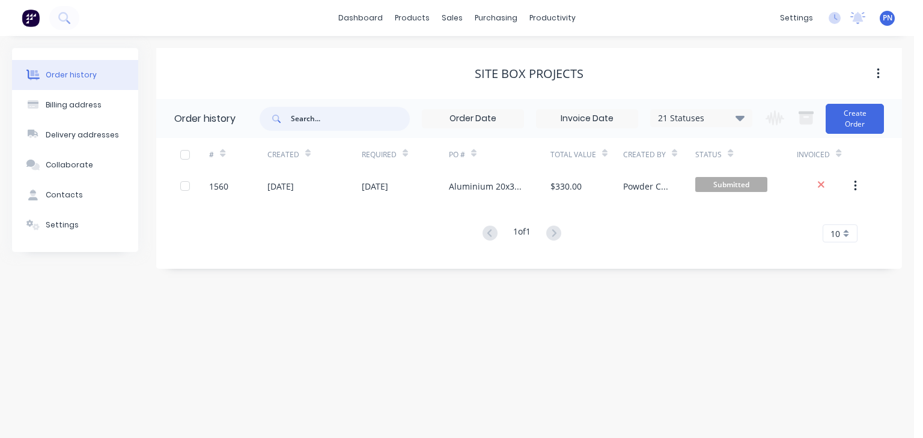
click at [322, 121] on input "text" at bounding box center [350, 119] width 119 height 24
type input "1318"
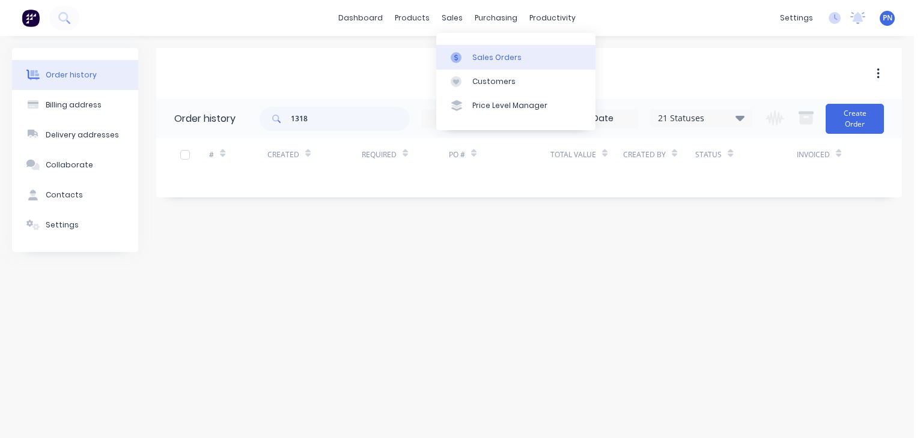
click at [476, 57] on div "Sales Orders" at bounding box center [496, 57] width 49 height 11
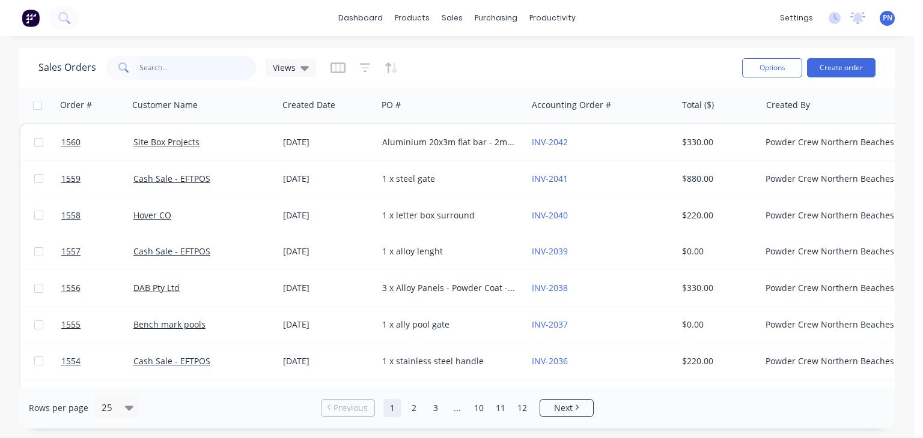
click at [204, 68] on input "text" at bounding box center [197, 68] width 117 height 24
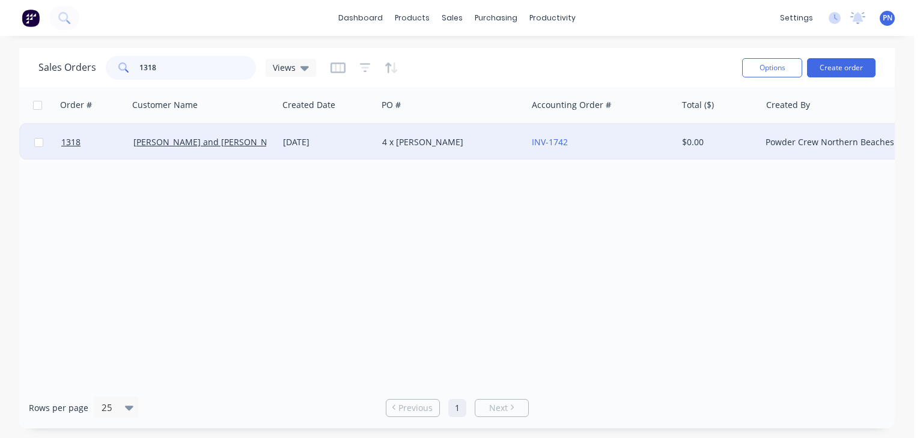
type input "1318"
click at [271, 150] on div "[PERSON_NAME] and [PERSON_NAME] Automotive" at bounding box center [204, 142] width 150 height 36
